Goal: Information Seeking & Learning: Stay updated

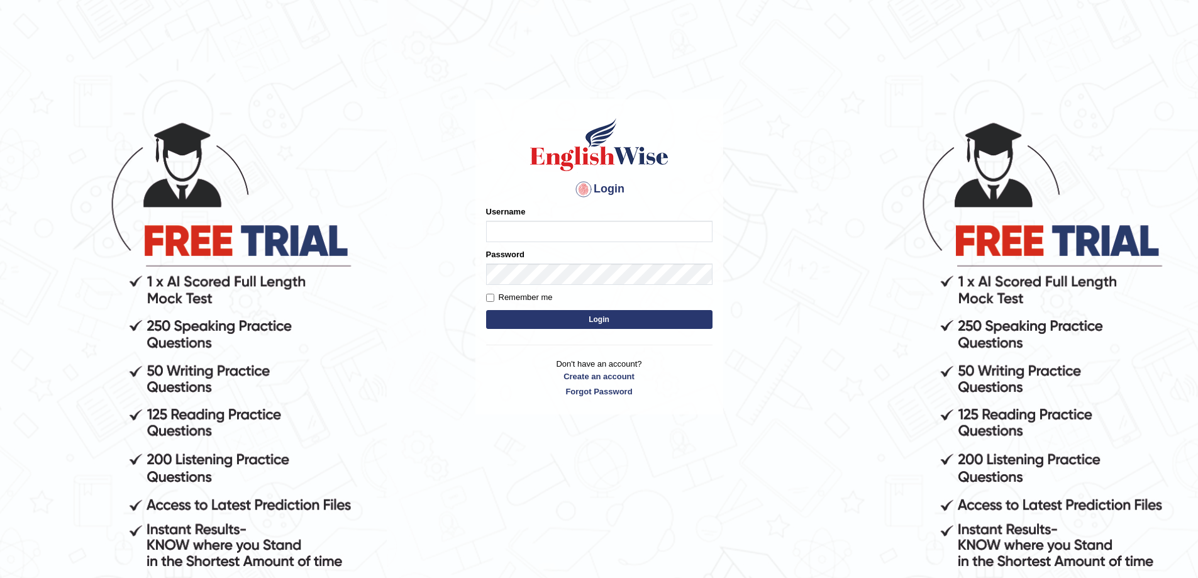
type input "rahulpaik"
click at [577, 316] on button "Login" at bounding box center [599, 319] width 226 height 19
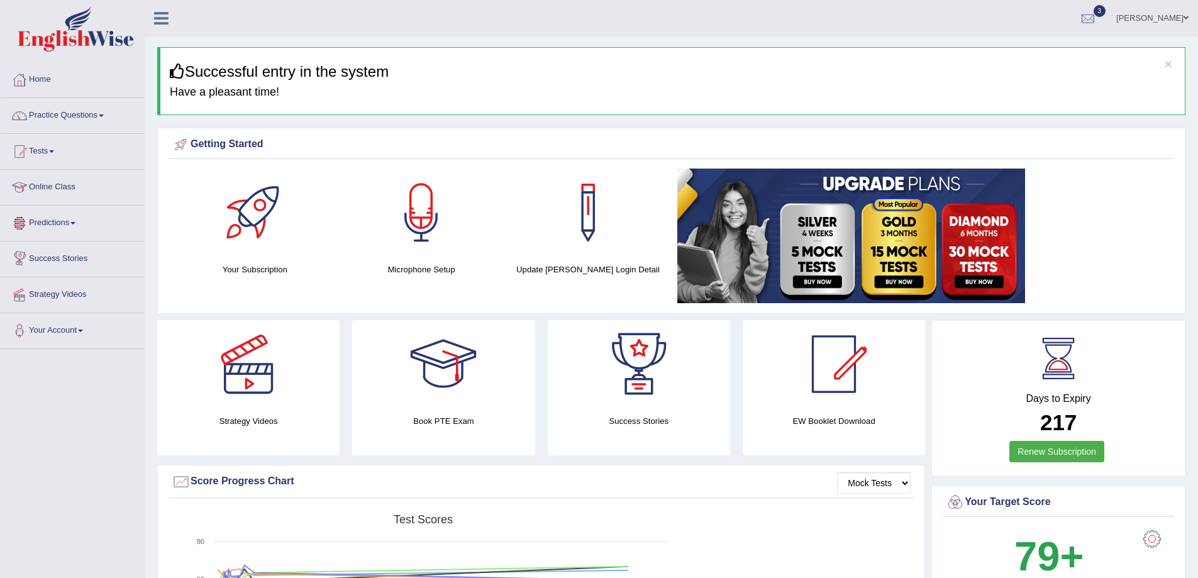
click at [72, 219] on link "Predictions" at bounding box center [72, 221] width 143 height 31
click at [75, 253] on link "Latest Predictions" at bounding box center [82, 252] width 118 height 23
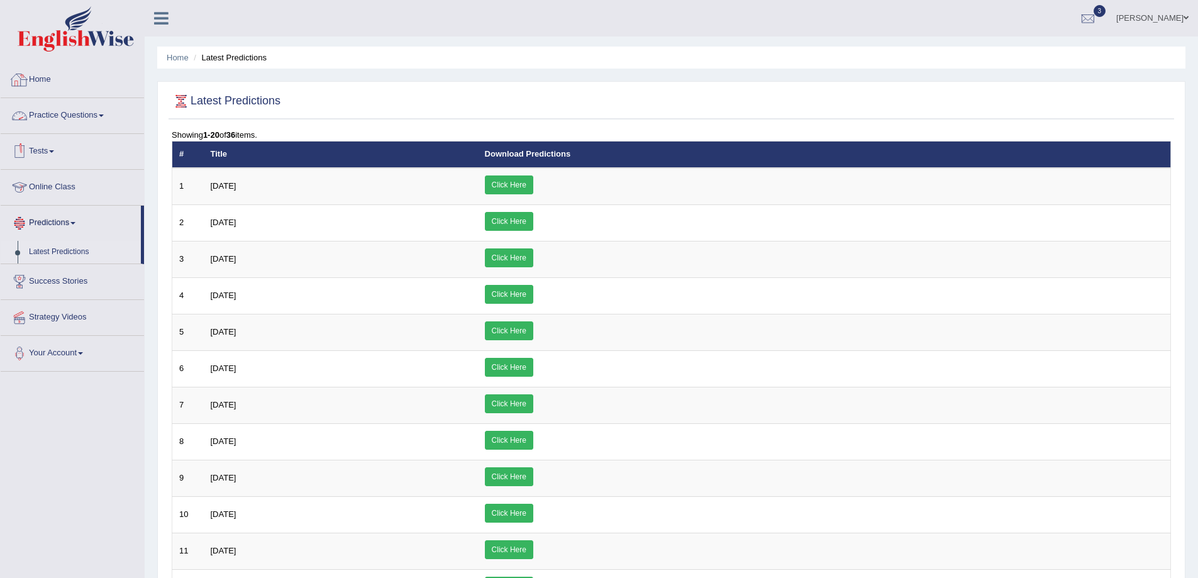
click at [43, 75] on link "Home" at bounding box center [72, 77] width 143 height 31
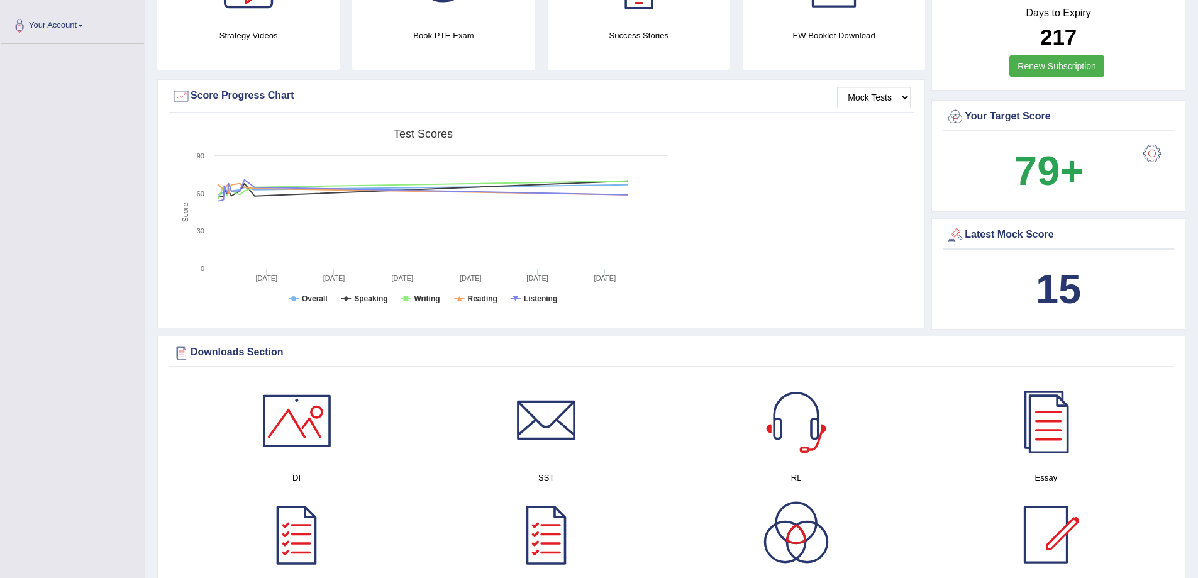
scroll to position [377, 0]
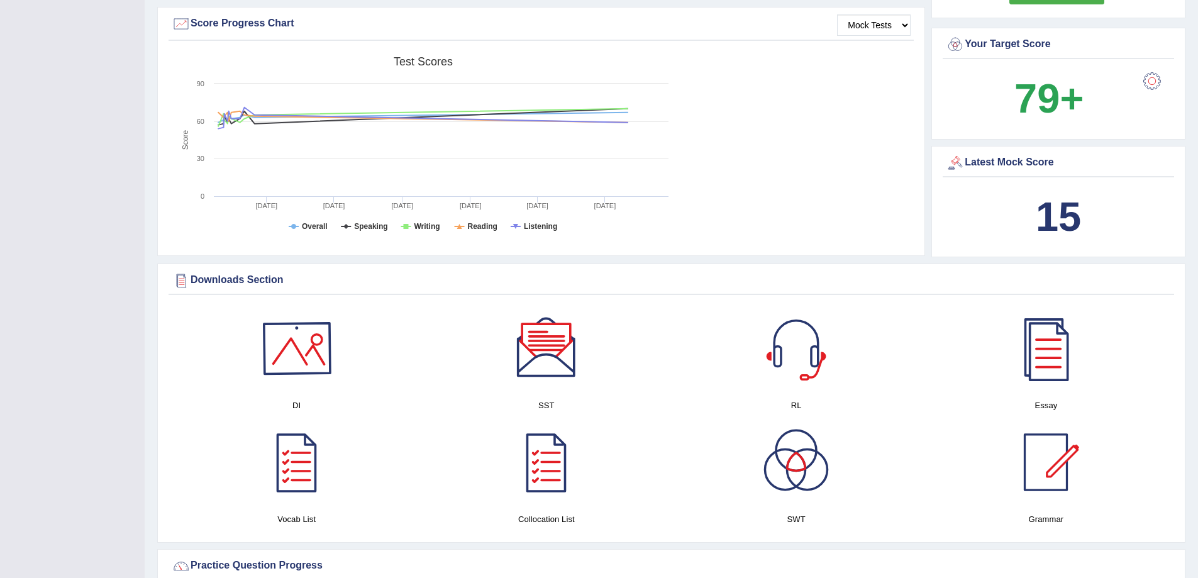
click at [277, 346] on div at bounding box center [297, 348] width 88 height 88
click at [805, 363] on div at bounding box center [796, 348] width 88 height 88
click at [804, 451] on div at bounding box center [796, 462] width 88 height 88
click at [539, 350] on div at bounding box center [546, 348] width 88 height 88
